Goal: Task Accomplishment & Management: Complete application form

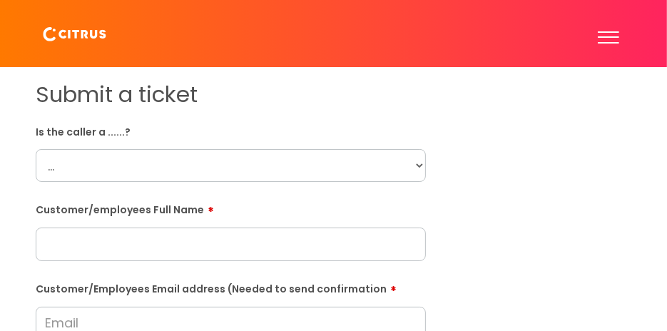
click at [197, 162] on select "... Citrus Customer Citrus Employee [DEMOGRAPHIC_DATA] Supplier" at bounding box center [231, 165] width 390 height 33
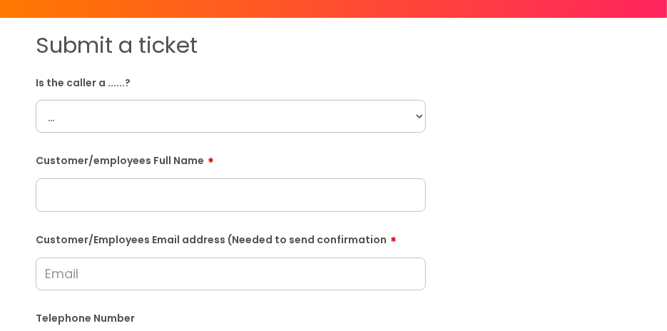
scroll to position [71, 0]
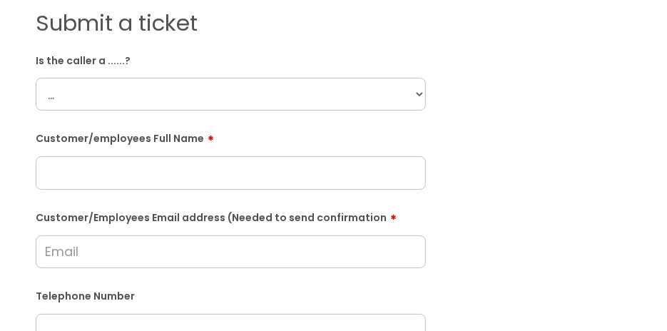
click at [245, 174] on input "text" at bounding box center [231, 172] width 390 height 33
click at [200, 91] on select "... Citrus Customer Citrus Employee [DEMOGRAPHIC_DATA] Supplier" at bounding box center [231, 94] width 390 height 33
select select "Citrus Employee"
click at [36, 78] on select "... Citrus Customer Citrus Employee [DEMOGRAPHIC_DATA] Supplier" at bounding box center [231, 94] width 390 height 33
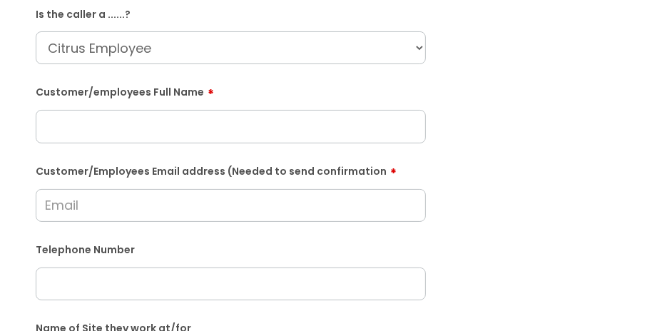
scroll to position [143, 0]
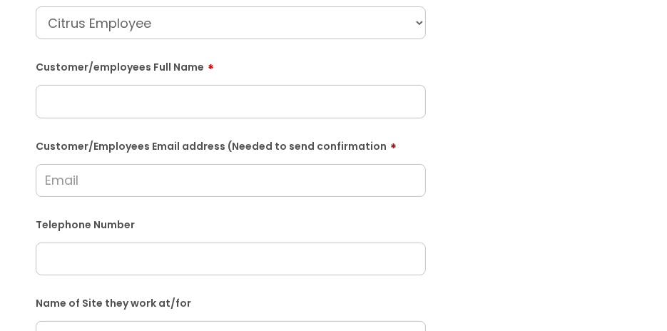
click at [204, 111] on input "text" at bounding box center [231, 101] width 390 height 33
paste input "[PERSON_NAME]"
type input "[PERSON_NAME]"
click at [204, 105] on input "[PERSON_NAME]" at bounding box center [231, 101] width 390 height 33
drag, startPoint x: 204, startPoint y: 105, endPoint x: 215, endPoint y: 98, distance: 12.5
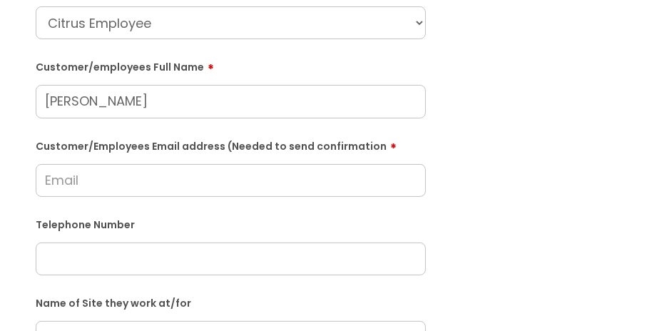
click at [214, 98] on input "[PERSON_NAME]" at bounding box center [231, 101] width 390 height 33
click at [215, 99] on input "[PERSON_NAME]" at bounding box center [231, 101] width 390 height 33
click at [189, 185] on input "Customer/Employees Email address (Needed to send confirmation" at bounding box center [231, 180] width 390 height 33
paste input "[EMAIL_ADDRESS][DOMAIN_NAME]"
type input "[EMAIL_ADDRESS][DOMAIN_NAME]"
